Goal: Task Accomplishment & Management: Manage account settings

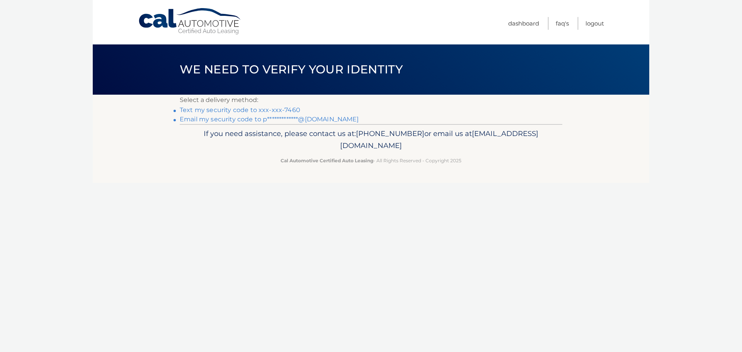
click at [266, 109] on link "Text my security code to xxx-xxx-7460" at bounding box center [240, 109] width 120 height 7
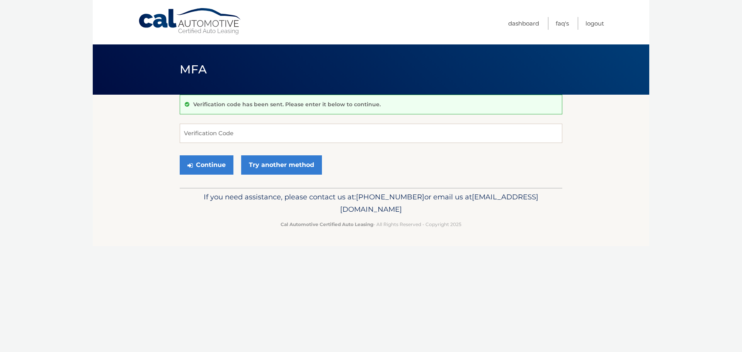
click at [496, 338] on div "Cal Automotive Menu Dashboard FAQ's Logout MFA" at bounding box center [371, 176] width 556 height 352
click at [291, 134] on input "Verification Code" at bounding box center [371, 133] width 382 height 19
type input "845827"
click at [226, 167] on button "Continue" at bounding box center [207, 164] width 54 height 19
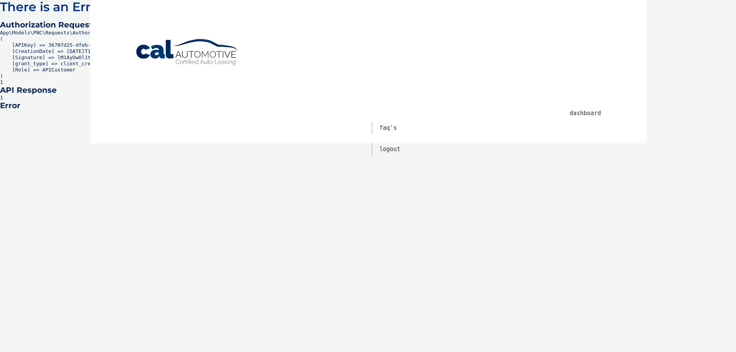
click at [203, 58] on link "Cal Automotive" at bounding box center [187, 52] width 104 height 27
